Goal: Information Seeking & Learning: Learn about a topic

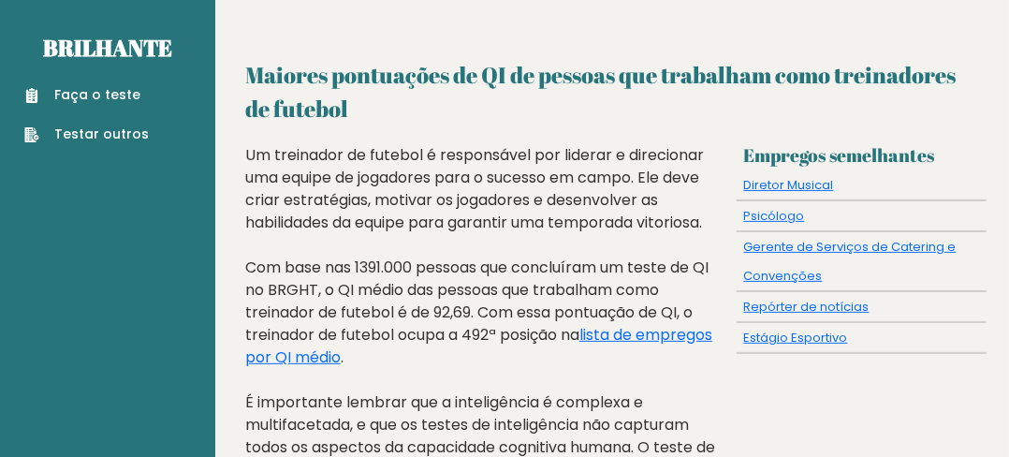
click at [584, 113] on h2 "Maiores pontuações de QI de pessoas que trabalham como treinadores de futebol" at bounding box center [612, 91] width 734 height 67
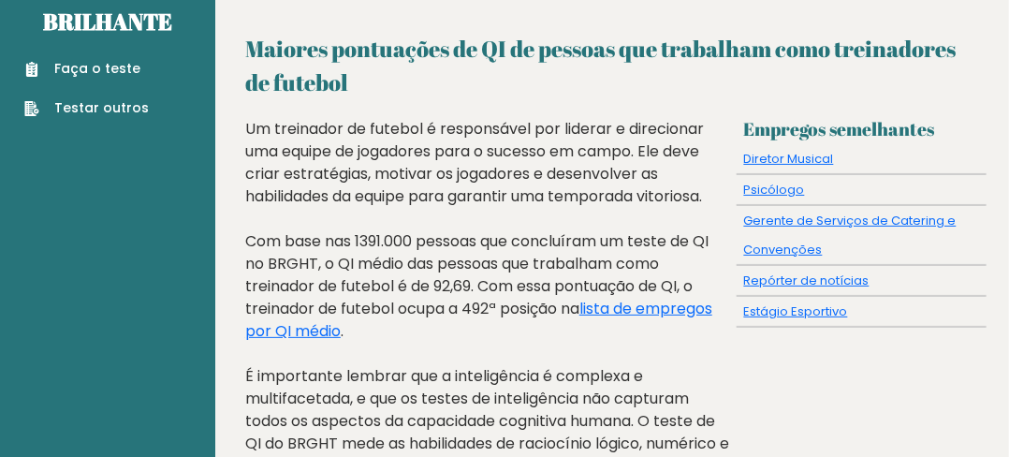
scroll to position [11, 0]
